Goal: Manage account settings

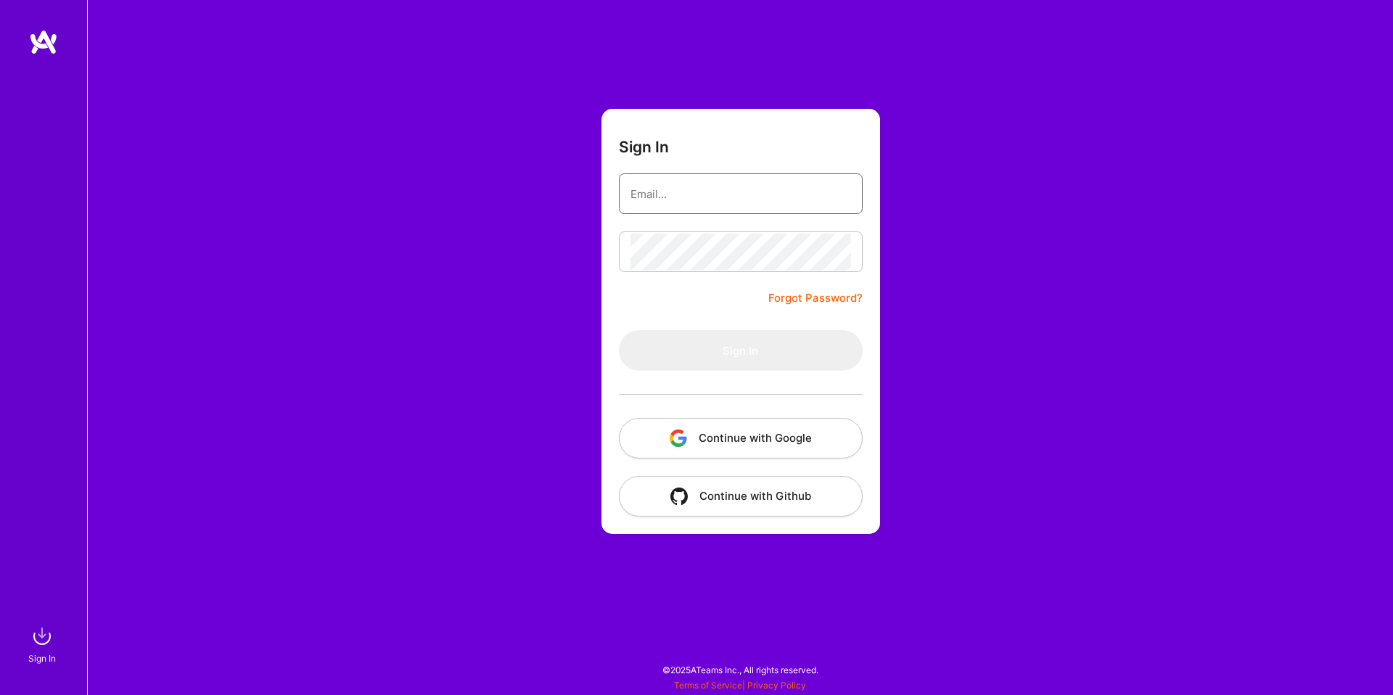
click at [666, 197] on input "email" at bounding box center [741, 194] width 221 height 37
type input "[EMAIL_ADDRESS][DOMAIN_NAME]"
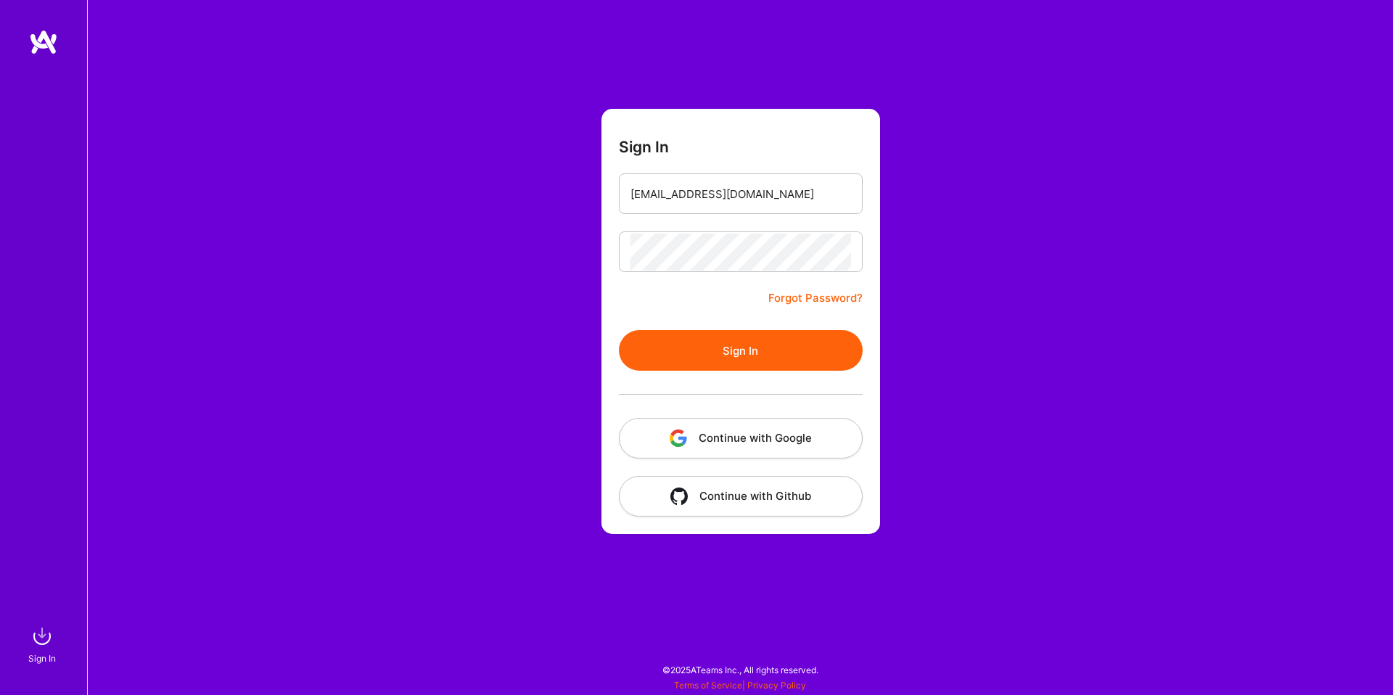
click at [747, 367] on button "Sign In" at bounding box center [741, 350] width 244 height 41
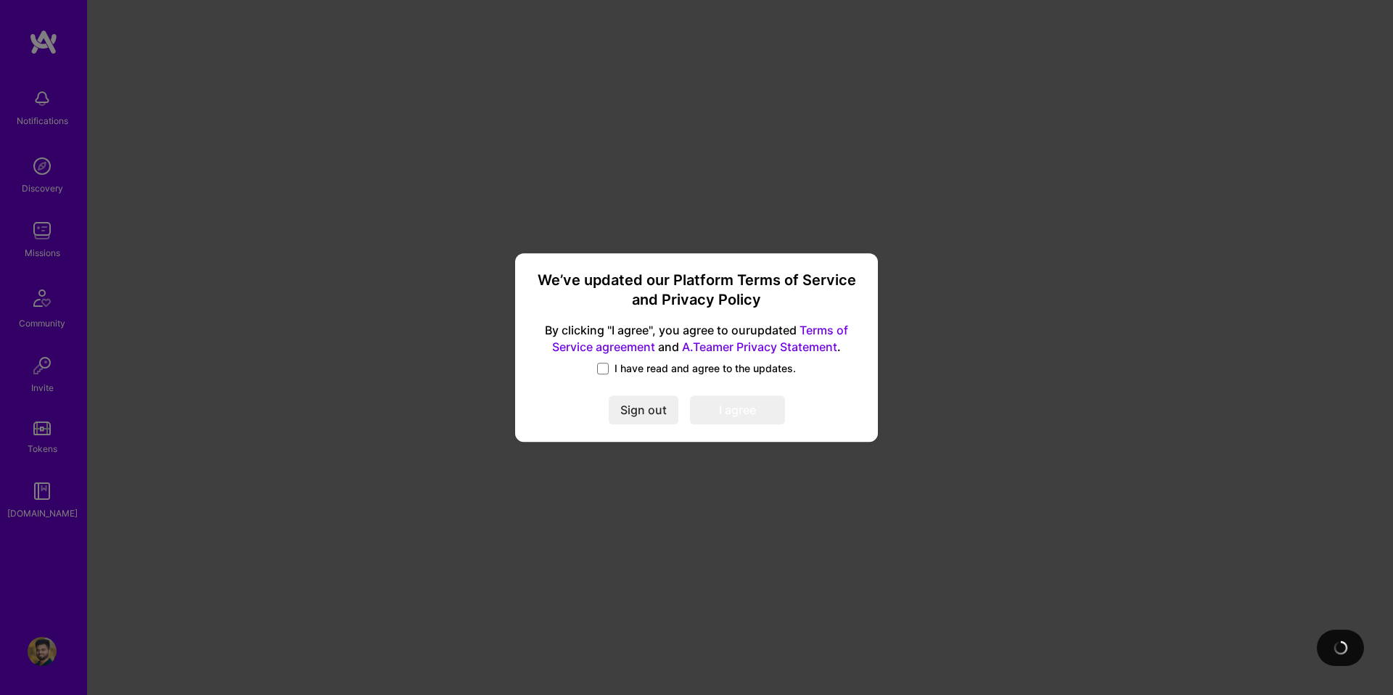
click at [618, 369] on span "I have read and agree to the updates." at bounding box center [705, 368] width 181 height 15
click at [0, 0] on input "I have read and agree to the updates." at bounding box center [0, 0] width 0 height 0
click at [734, 402] on button "I agree" at bounding box center [737, 409] width 95 height 29
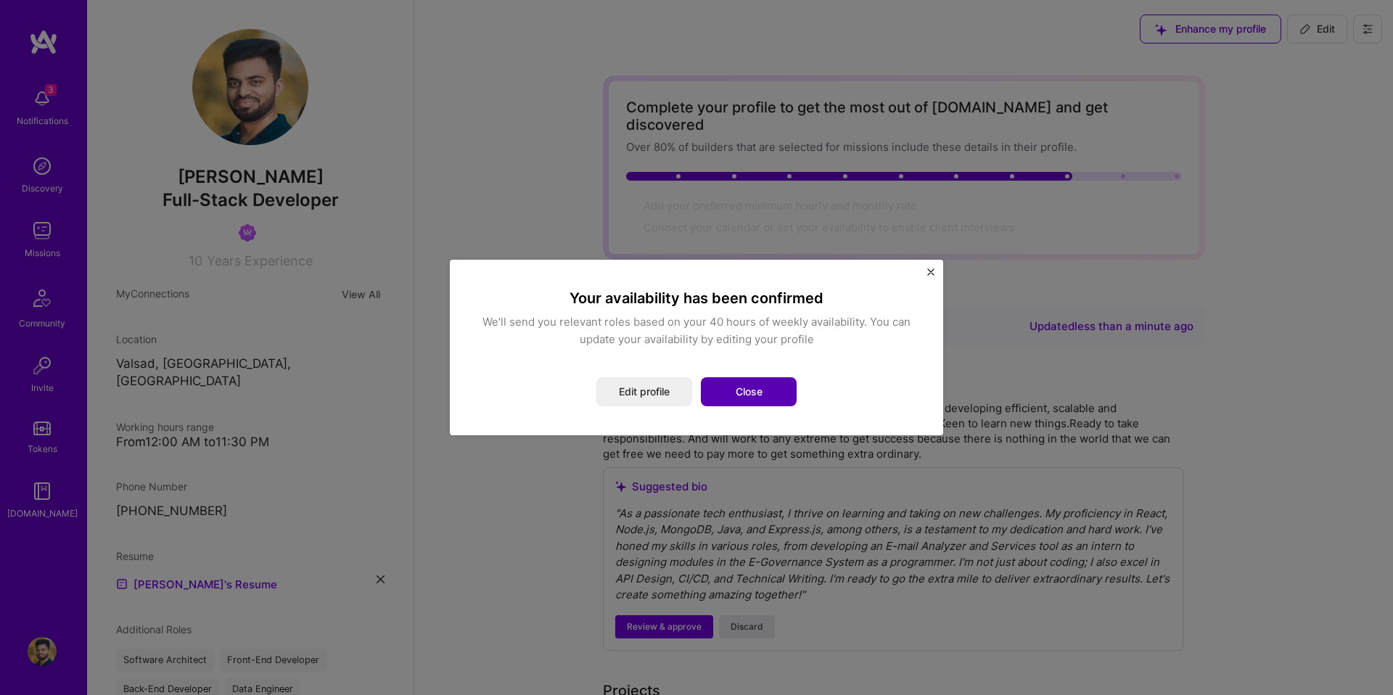
click at [752, 389] on button "Close" at bounding box center [749, 391] width 96 height 29
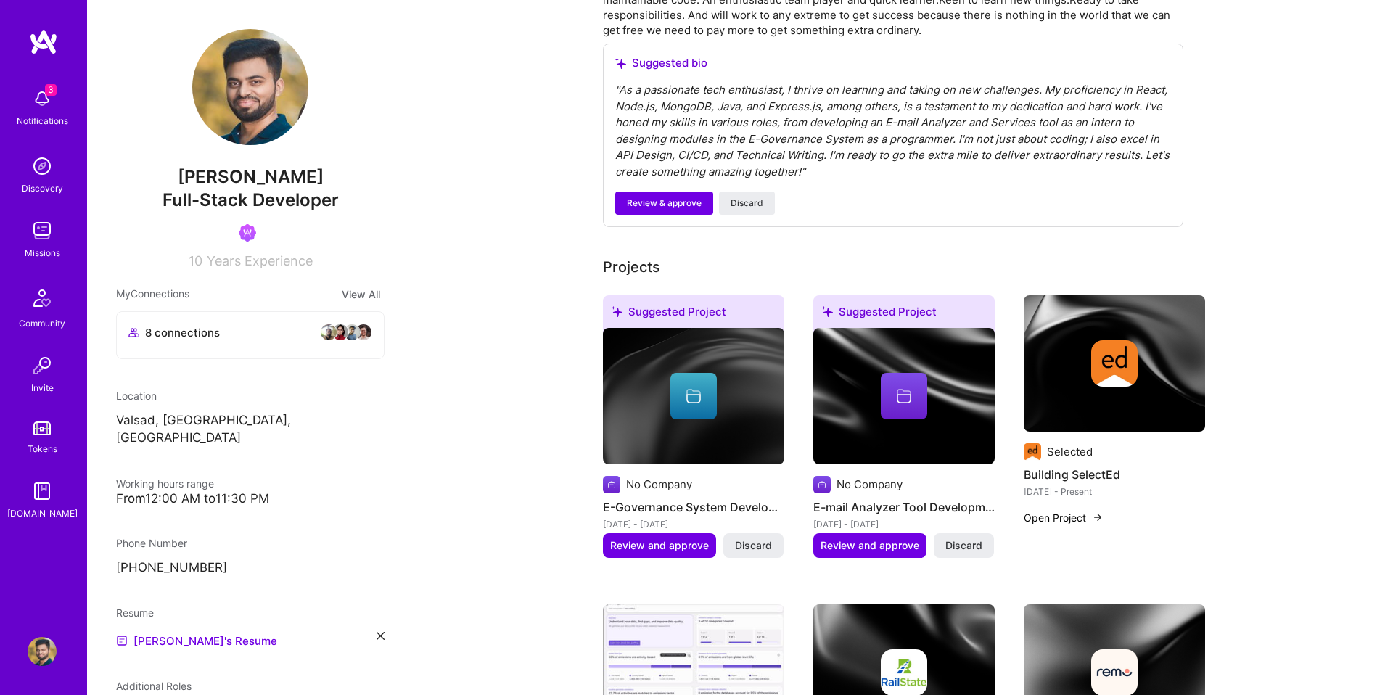
scroll to position [402, 0]
click at [754, 196] on span "Discard" at bounding box center [747, 202] width 33 height 13
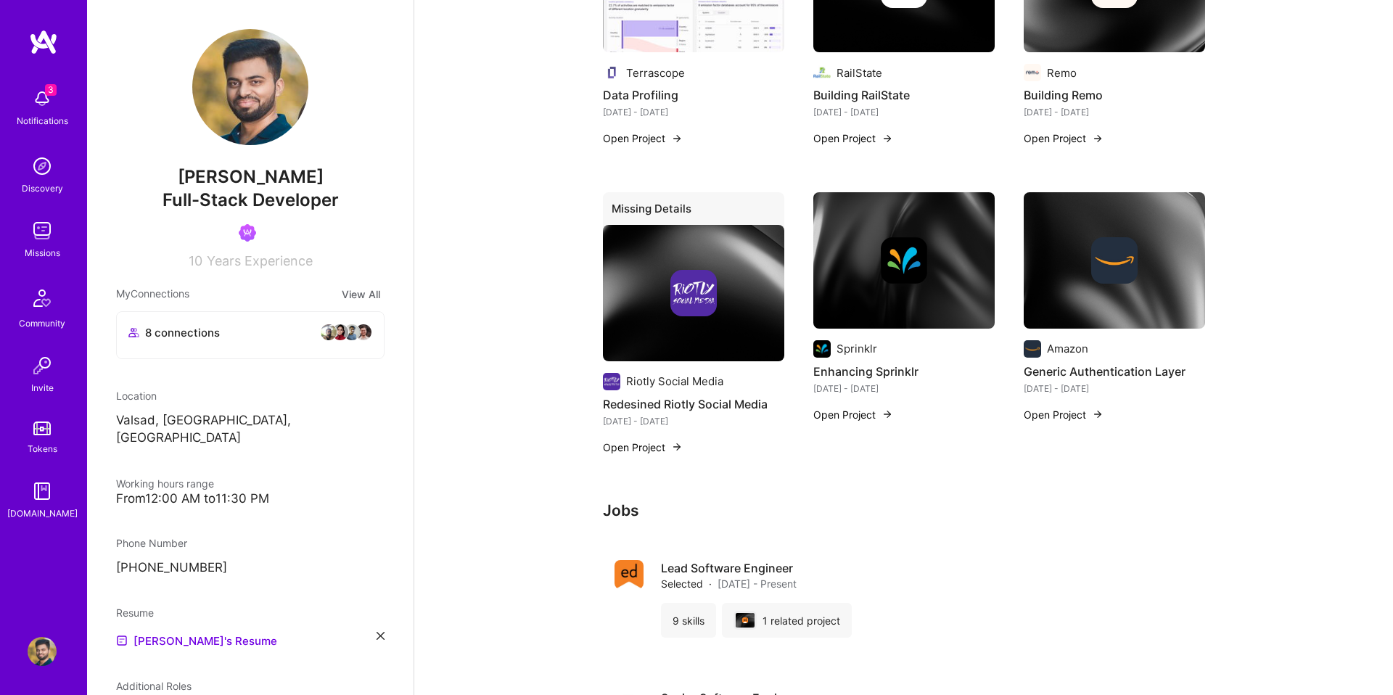
scroll to position [0, 0]
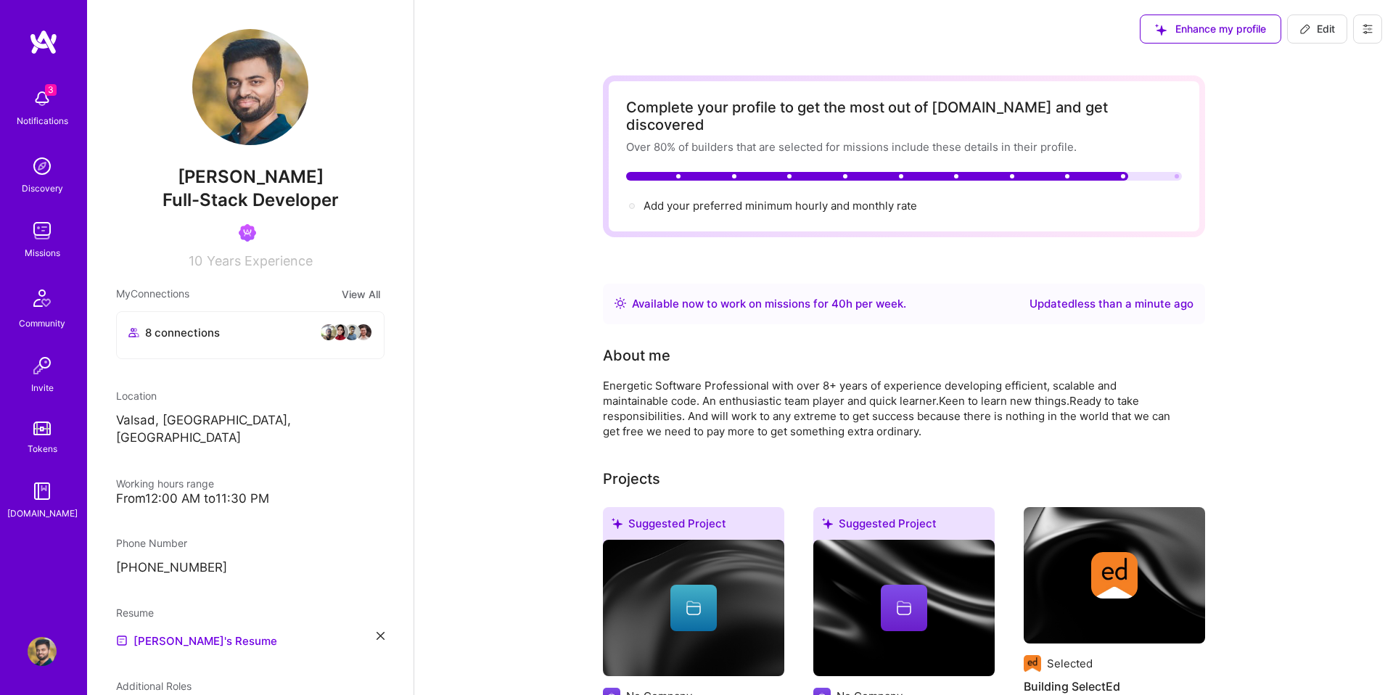
click at [49, 109] on img at bounding box center [42, 98] width 29 height 29
